Goal: Task Accomplishment & Management: Use online tool/utility

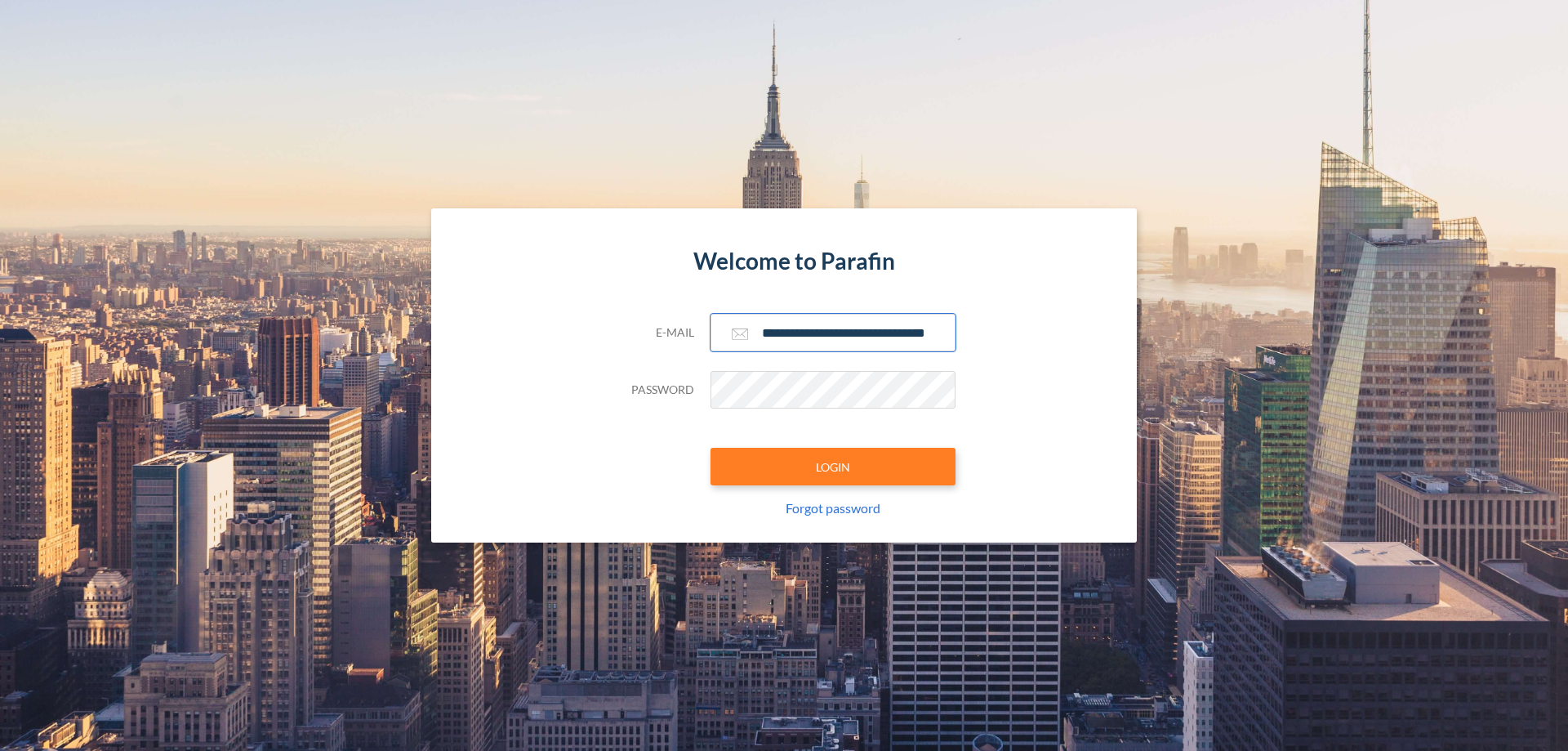
type input "**********"
click at [834, 467] on button "LOGIN" at bounding box center [834, 467] width 245 height 38
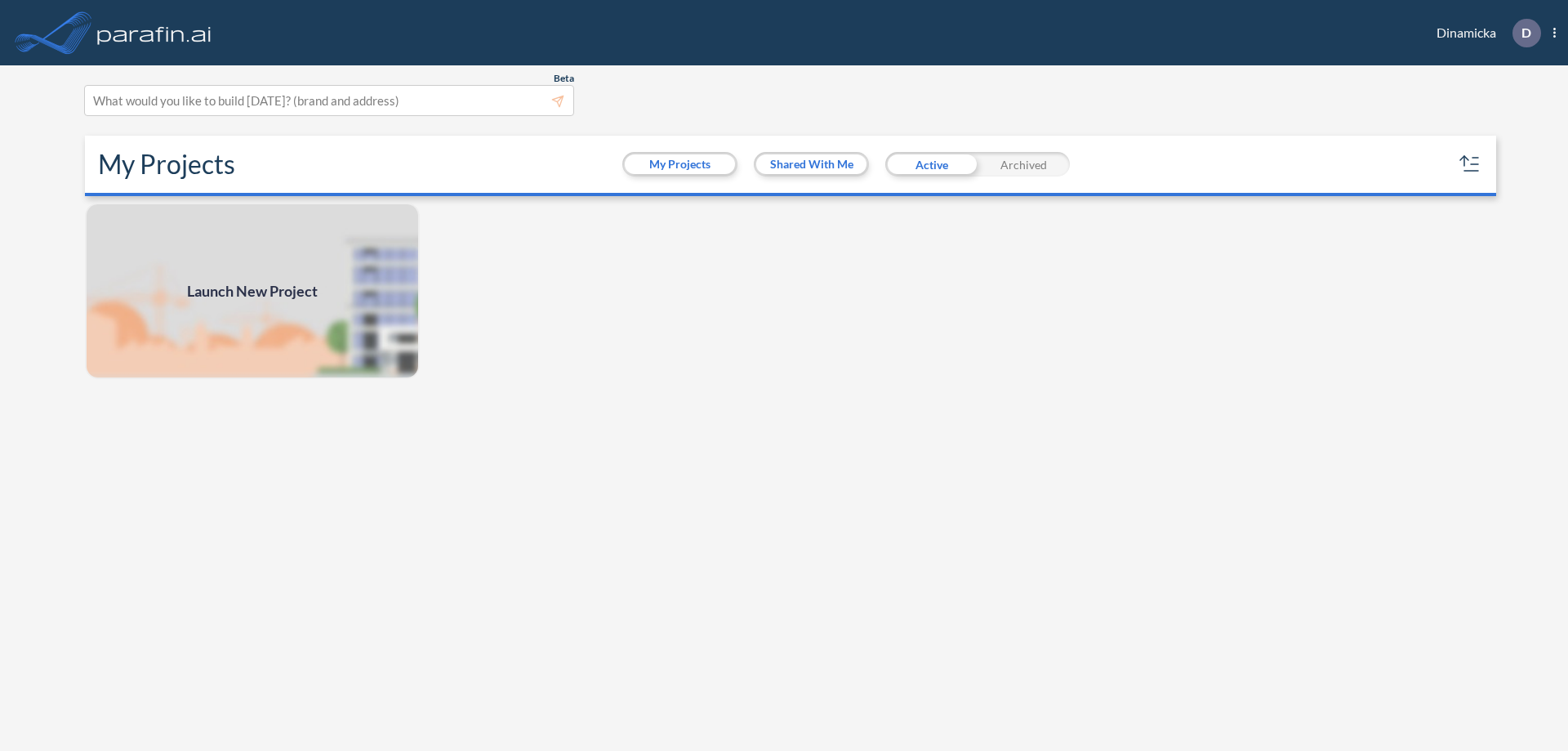
scroll to position [4, 0]
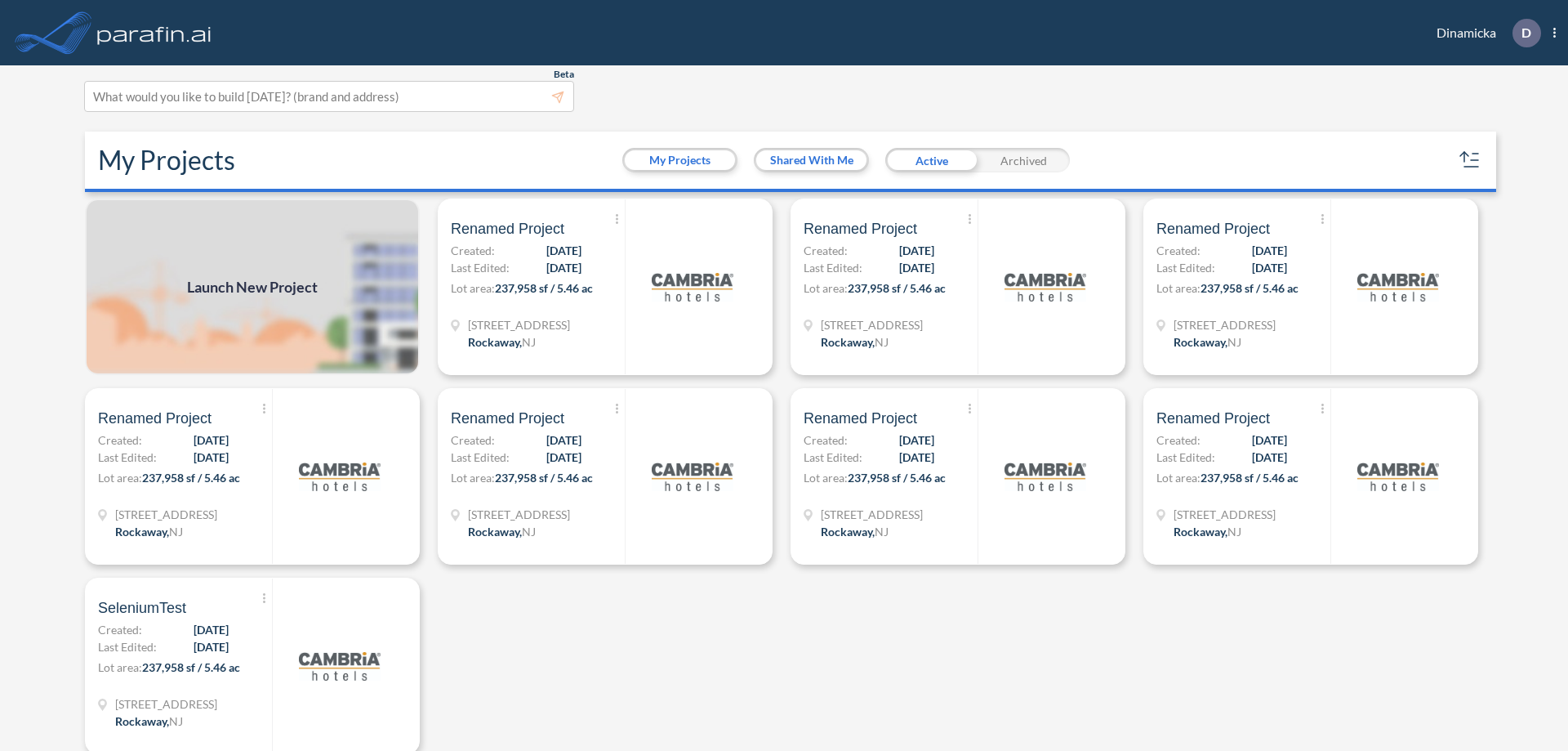
click at [253, 287] on span "Launch New Project" at bounding box center [252, 287] width 130 height 22
